Goal: Transaction & Acquisition: Subscribe to service/newsletter

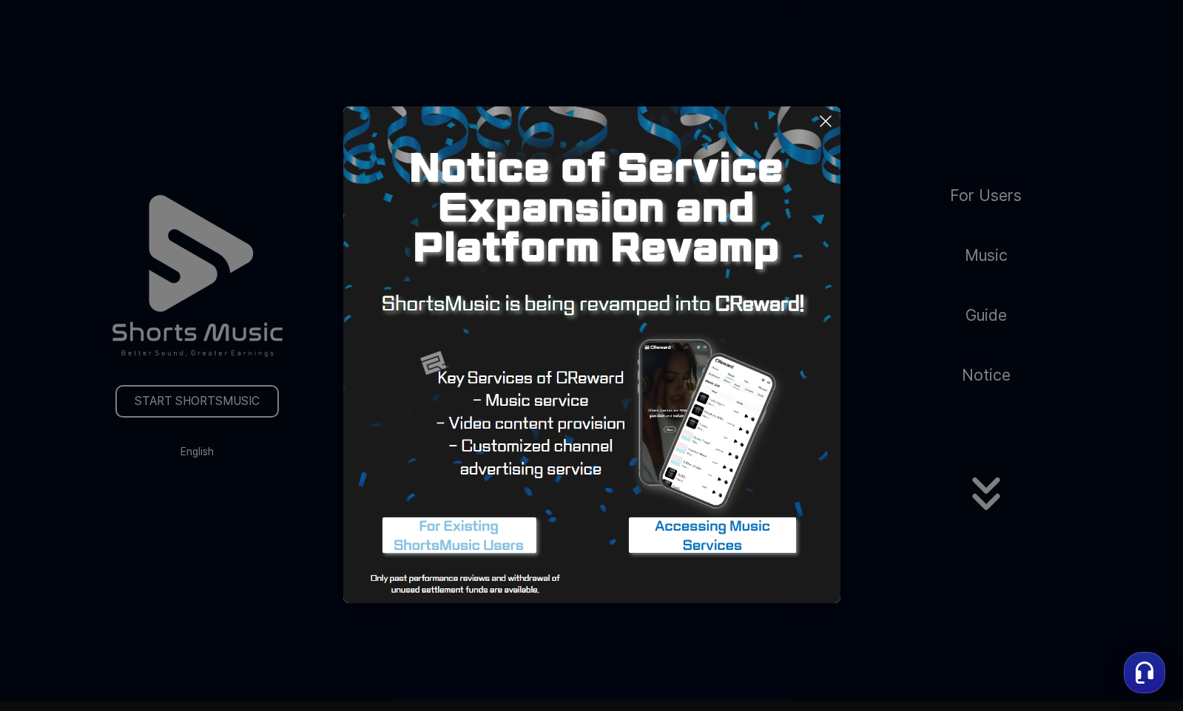
click at [476, 547] on img at bounding box center [459, 536] width 185 height 55
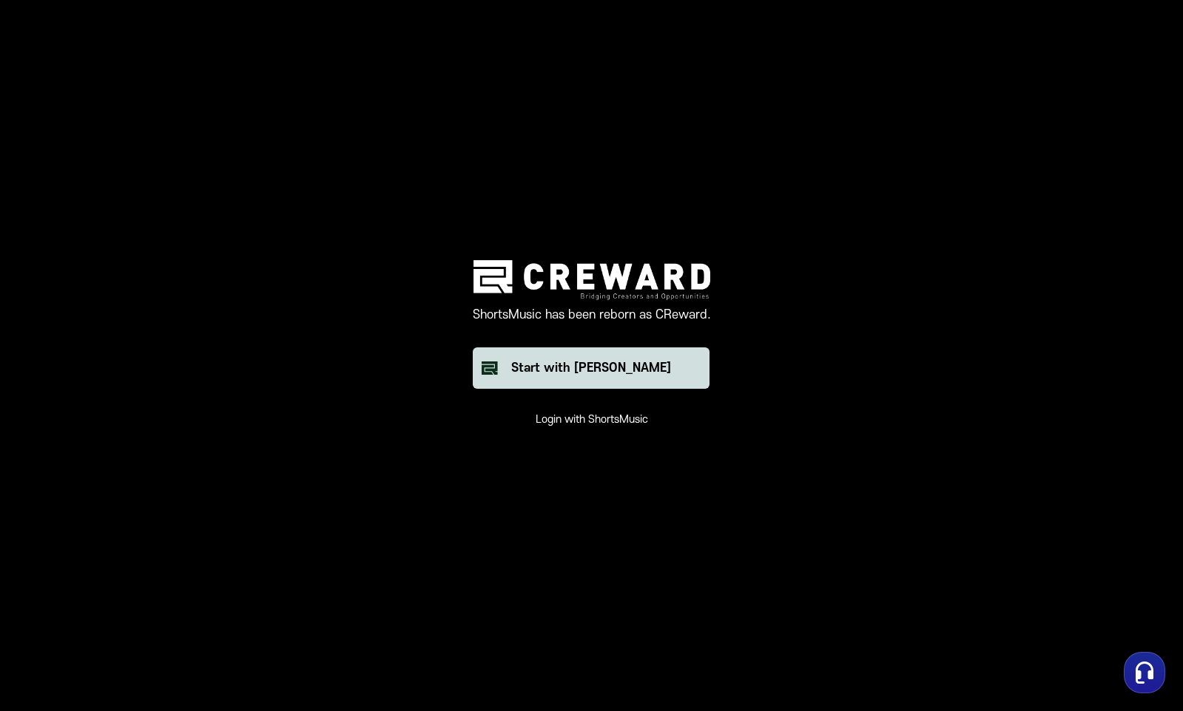
click at [612, 372] on div "Start with [PERSON_NAME]" at bounding box center [591, 368] width 160 height 18
